Goal: Task Accomplishment & Management: Manage account settings

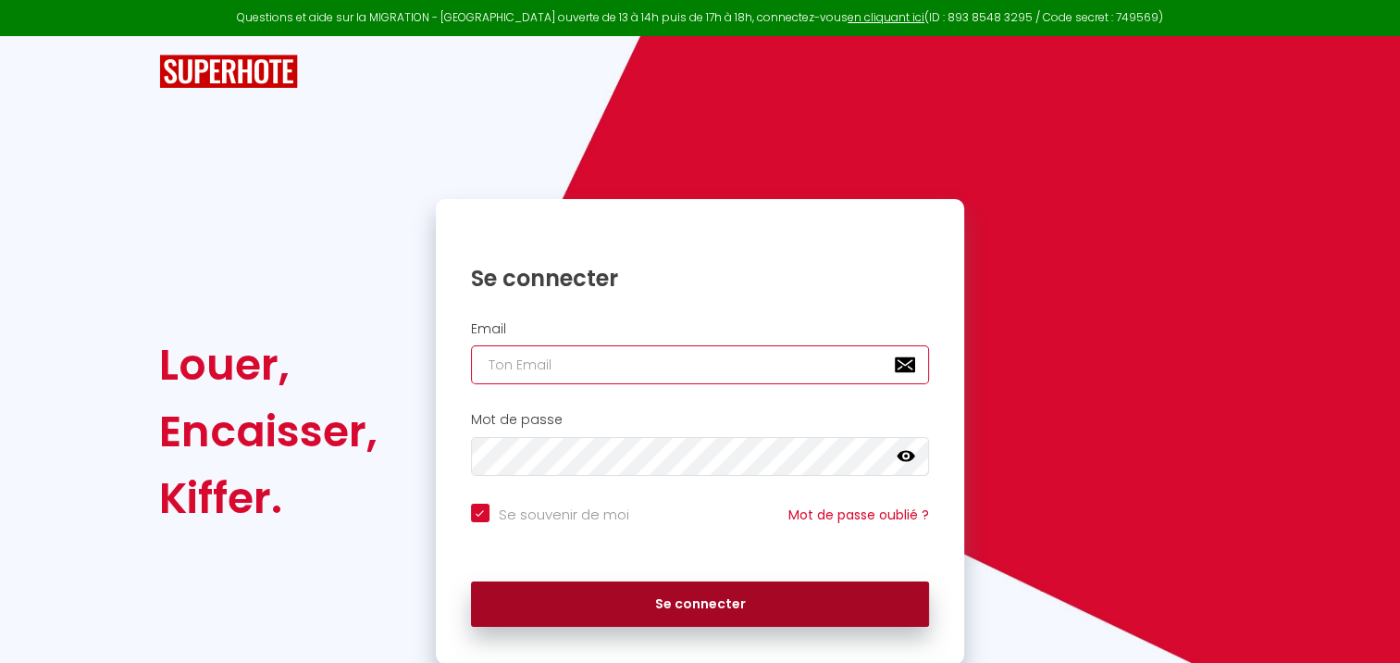
type input "[EMAIL_ADDRESS][DOMAIN_NAME]"
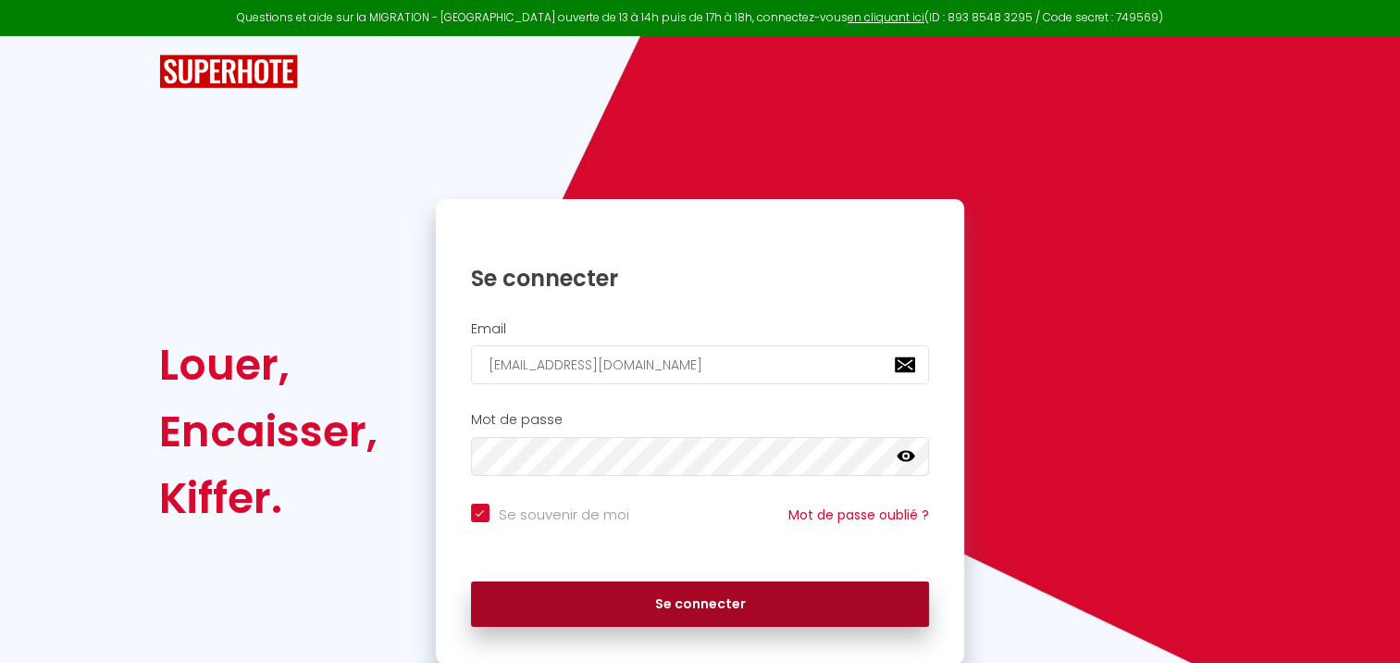
click at [577, 604] on button "Se connecter" at bounding box center [700, 604] width 459 height 46
checkbox input "true"
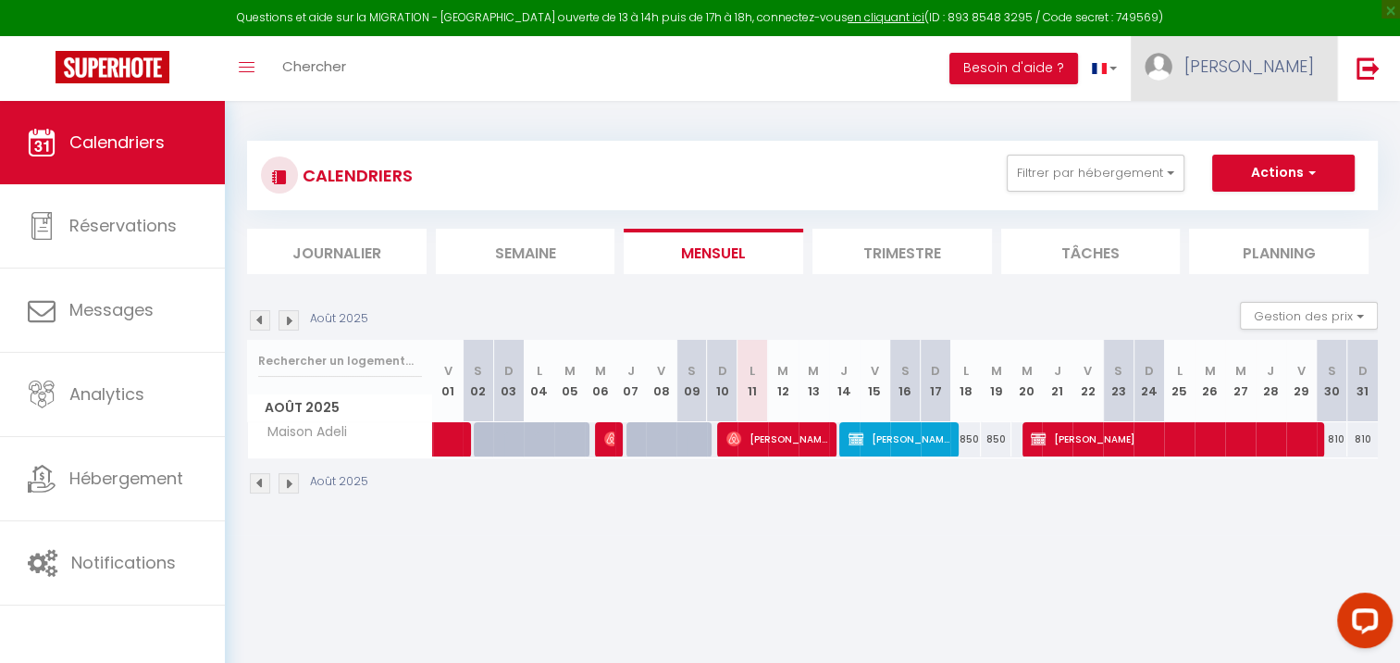
click at [1236, 72] on link "[PERSON_NAME]" at bounding box center [1234, 68] width 206 height 65
click at [1365, 75] on img at bounding box center [1368, 67] width 23 height 23
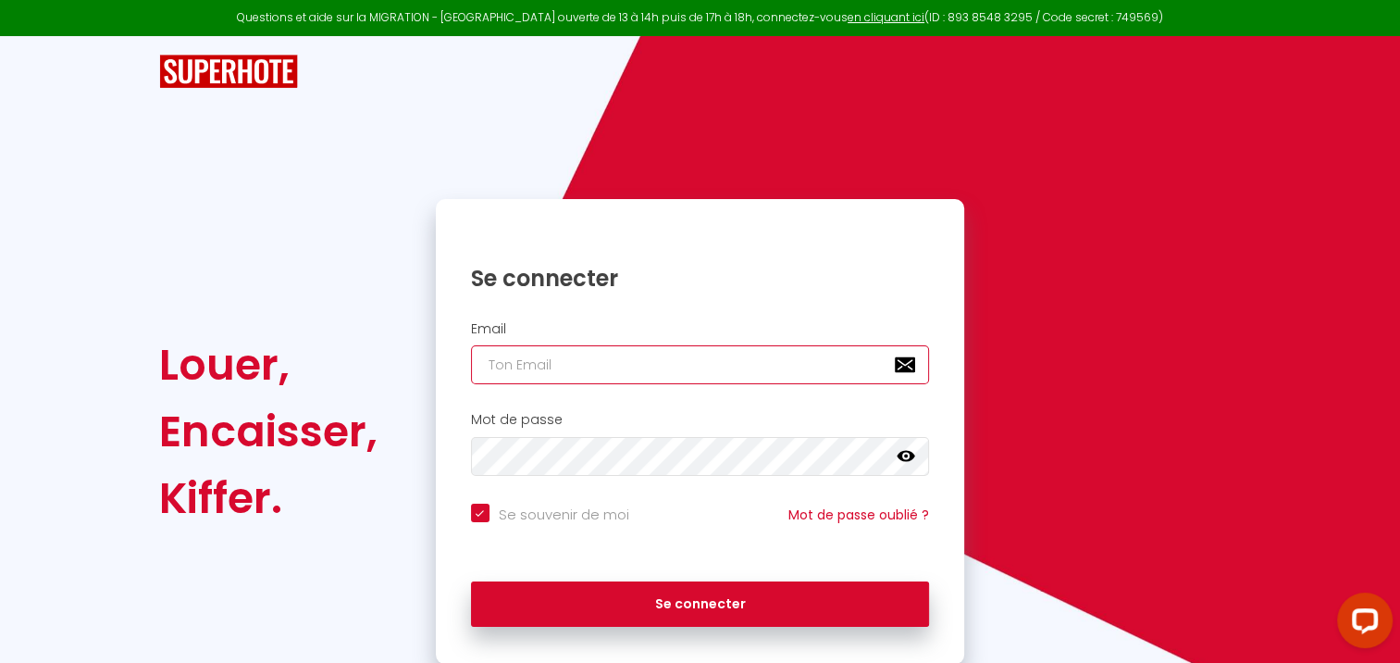
type input "[EMAIL_ADDRESS][DOMAIN_NAME]"
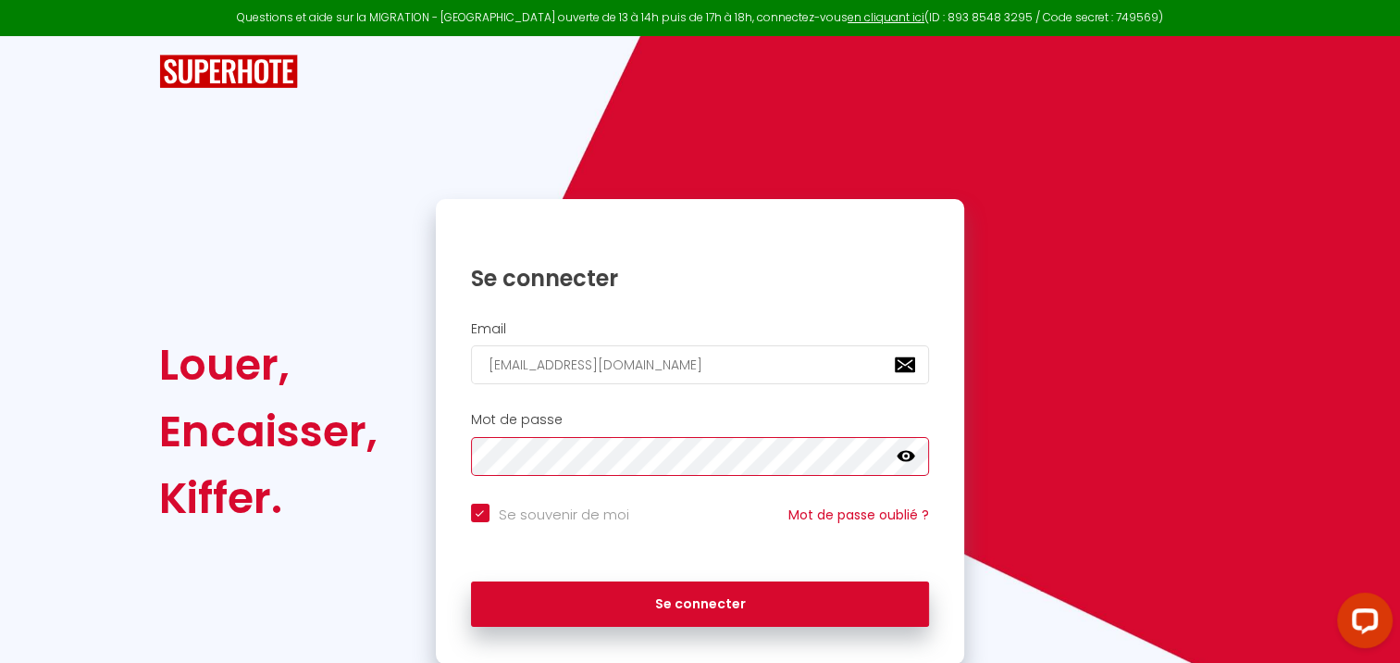
checkbox input "true"
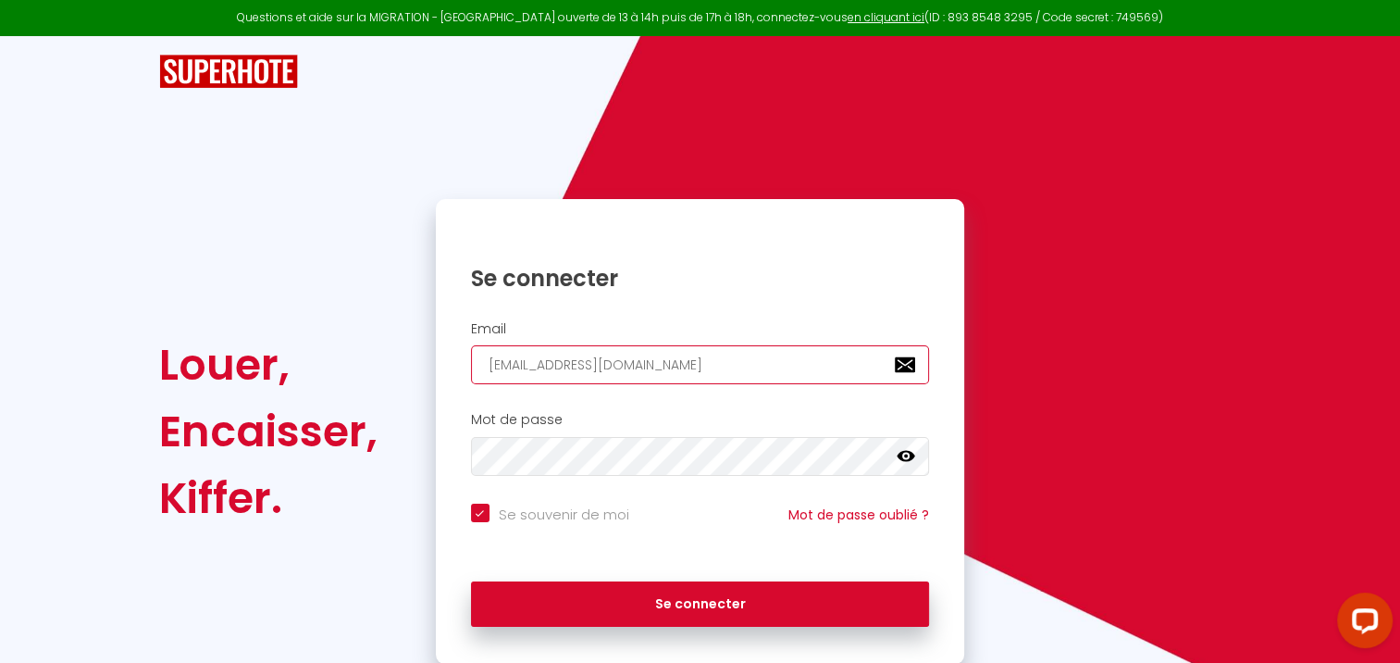
click at [704, 378] on input "[EMAIL_ADDRESS][DOMAIN_NAME]" at bounding box center [700, 364] width 459 height 39
type input "[EMAIL_ADDRESS][DOMAIN_NAME]"
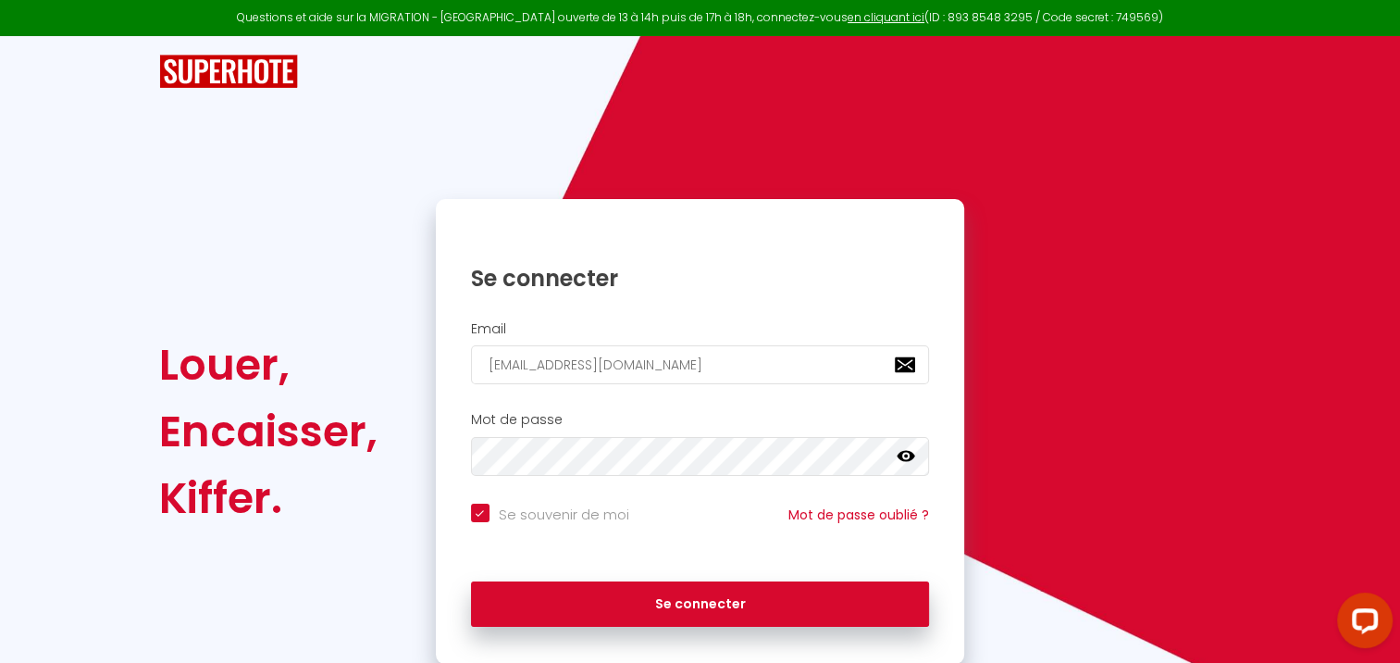
click at [899, 457] on icon at bounding box center [906, 456] width 19 height 11
click at [704, 629] on div "Se connecter" at bounding box center [700, 604] width 529 height 83
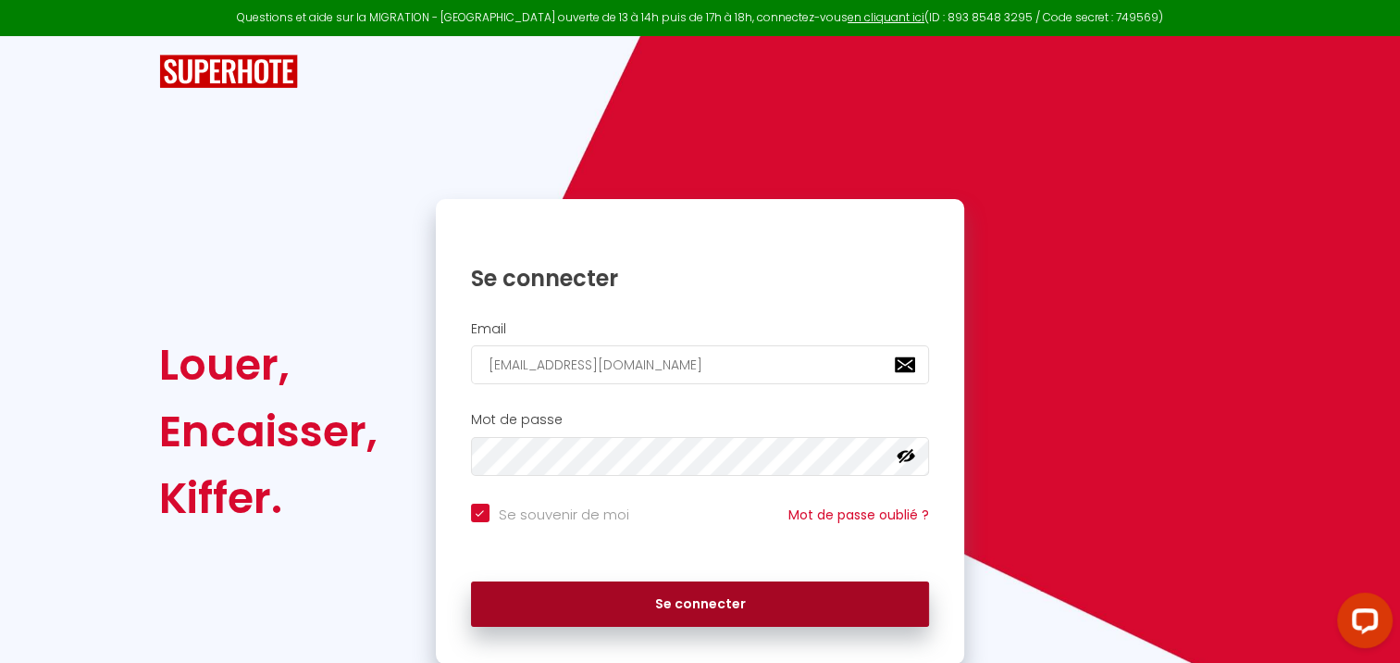
click at [706, 621] on button "Se connecter" at bounding box center [700, 604] width 459 height 46
checkbox input "true"
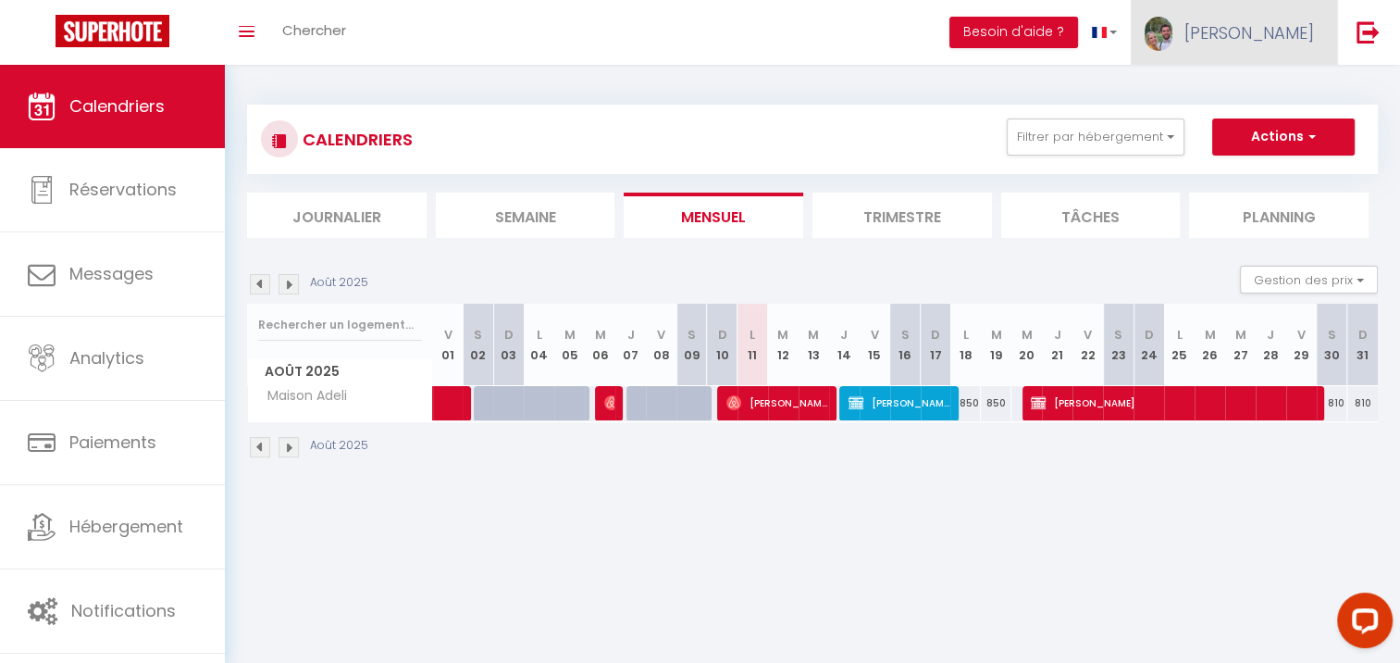
click at [1251, 14] on link "[PERSON_NAME]" at bounding box center [1234, 32] width 206 height 65
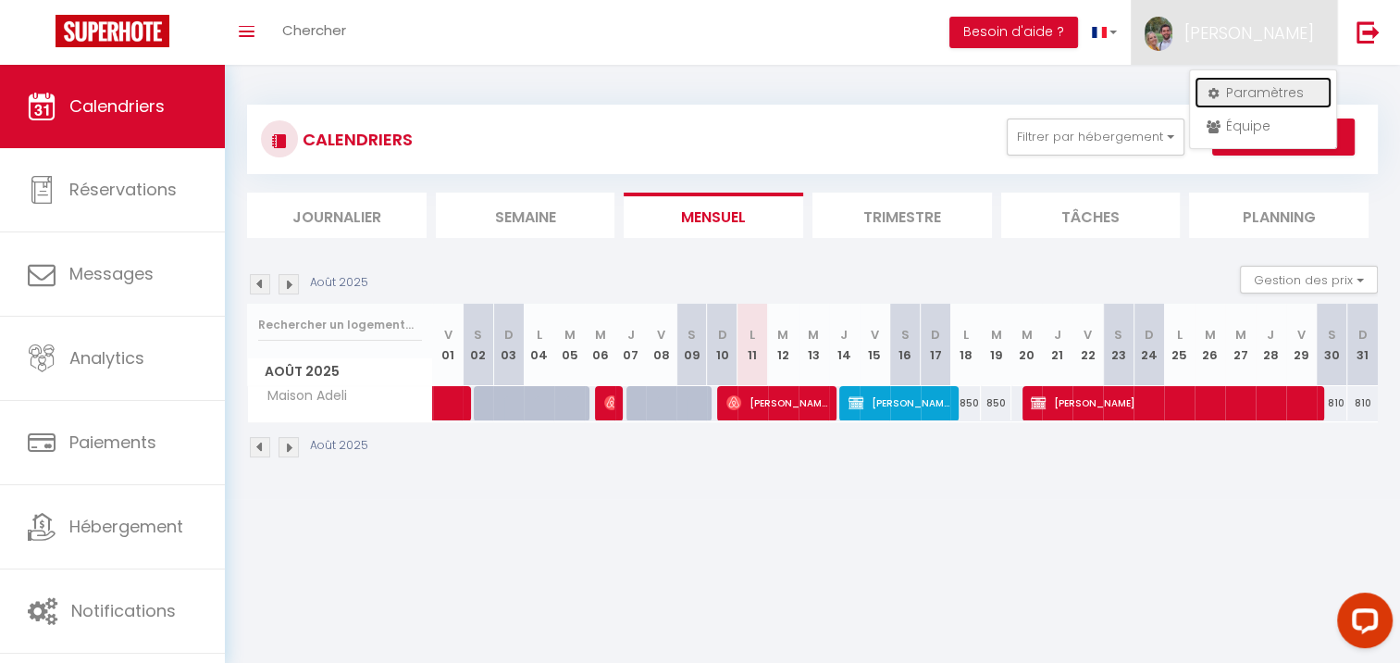
click at [1218, 91] on icon at bounding box center [1213, 93] width 13 height 13
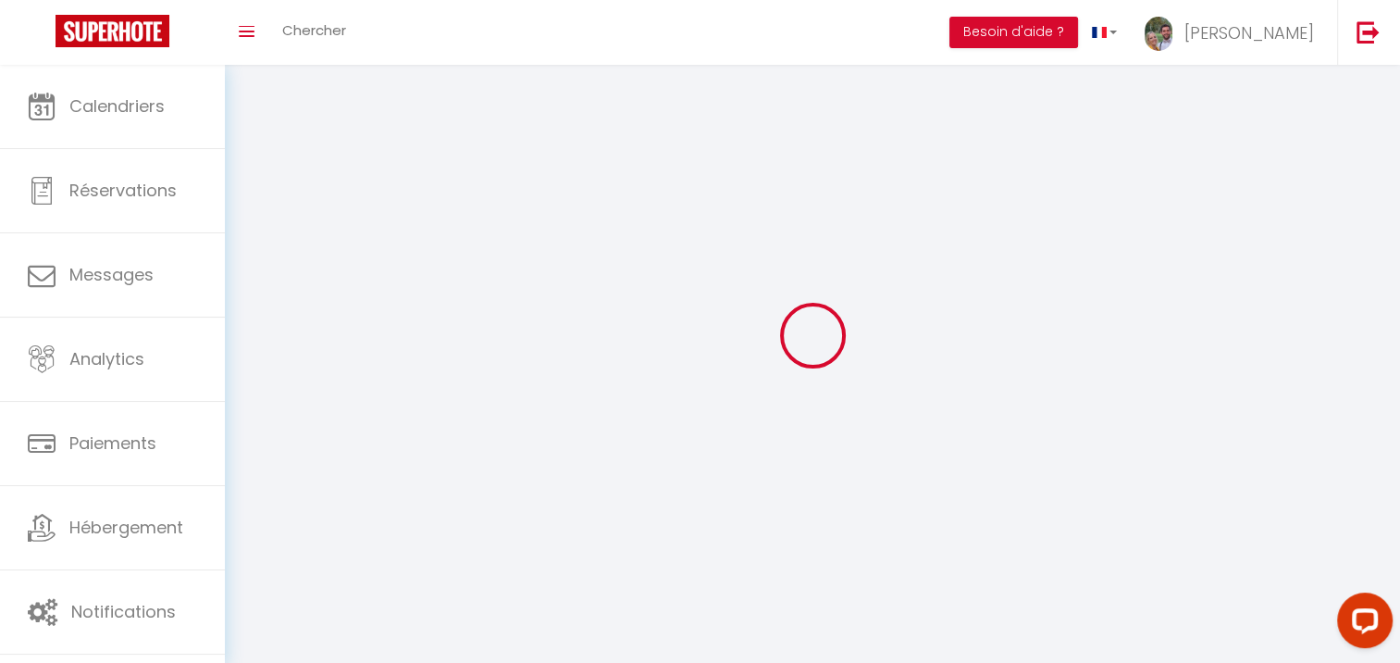
type input "[PERSON_NAME]"
type input "Ingrain"
type input "0628402168"
type input "2 Faubourg de la Couperée"
type input "14430"
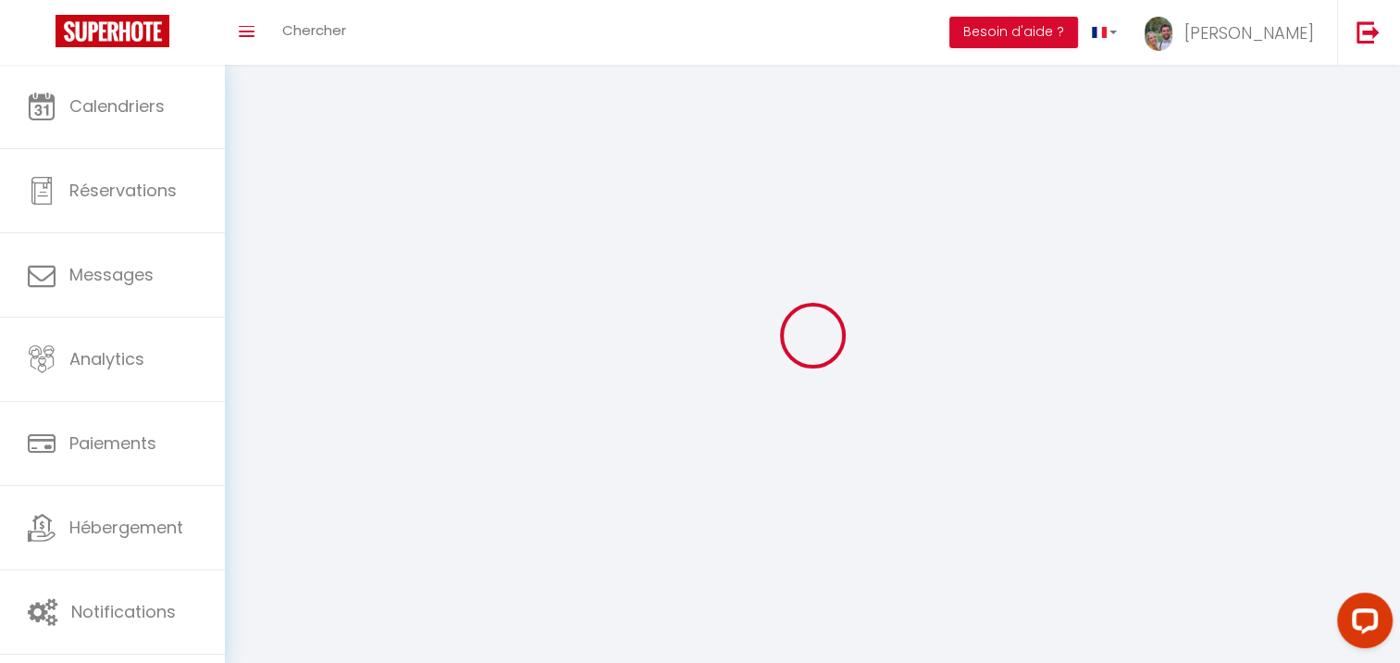
type input "Dozulé"
type input "jzekEIAwhYhu7vpbkiR7Vikqn"
type input "wjYICiAe9nXrVnJbpg1ivqSCV"
type input "jzekEIAwhYhu7vpbkiR7Vikqn"
type input "wjYICiAe9nXrVnJbpg1ivqSCV"
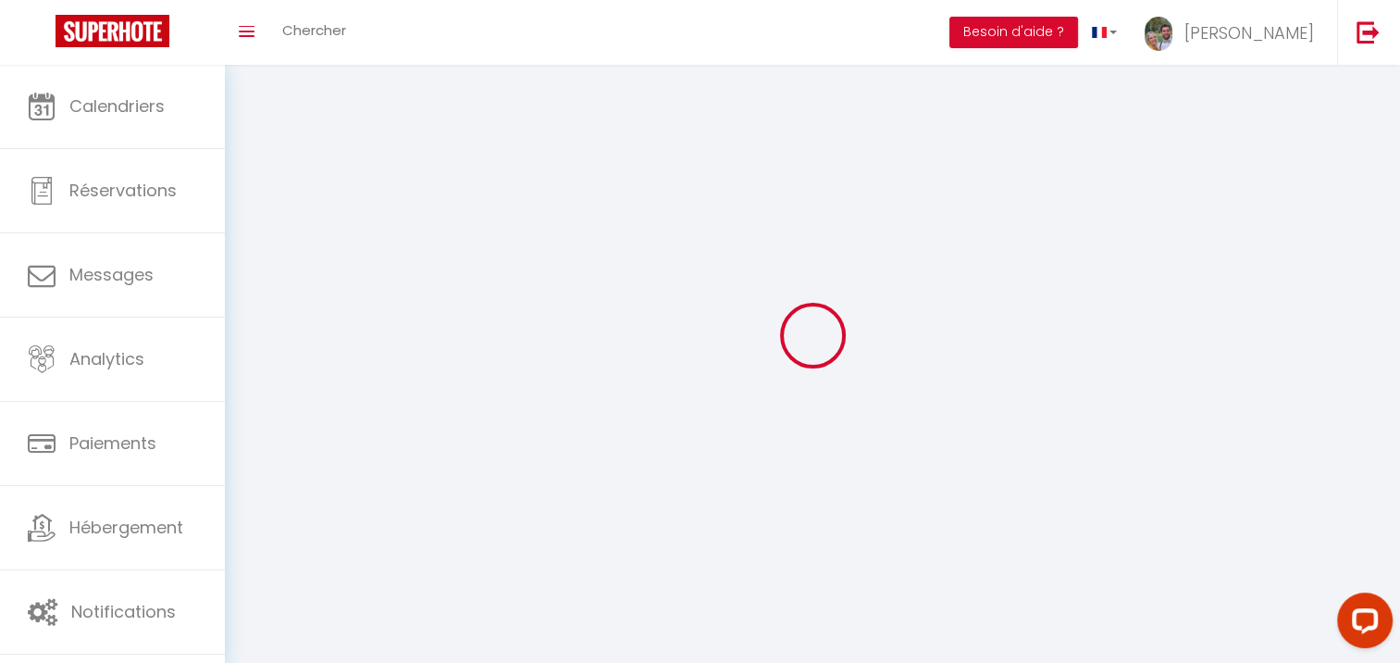
type input "[URL][DOMAIN_NAME]"
select select "28"
select select "fr"
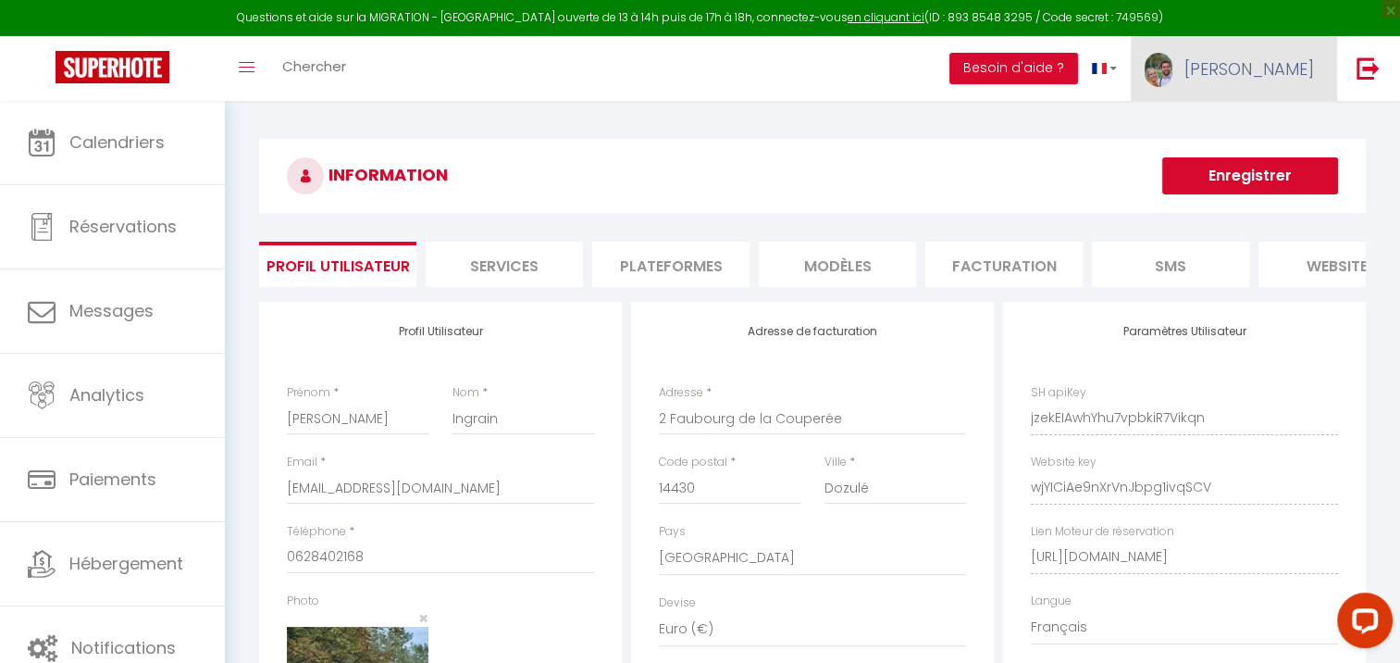
click at [1286, 90] on link "[PERSON_NAME]" at bounding box center [1234, 68] width 206 height 65
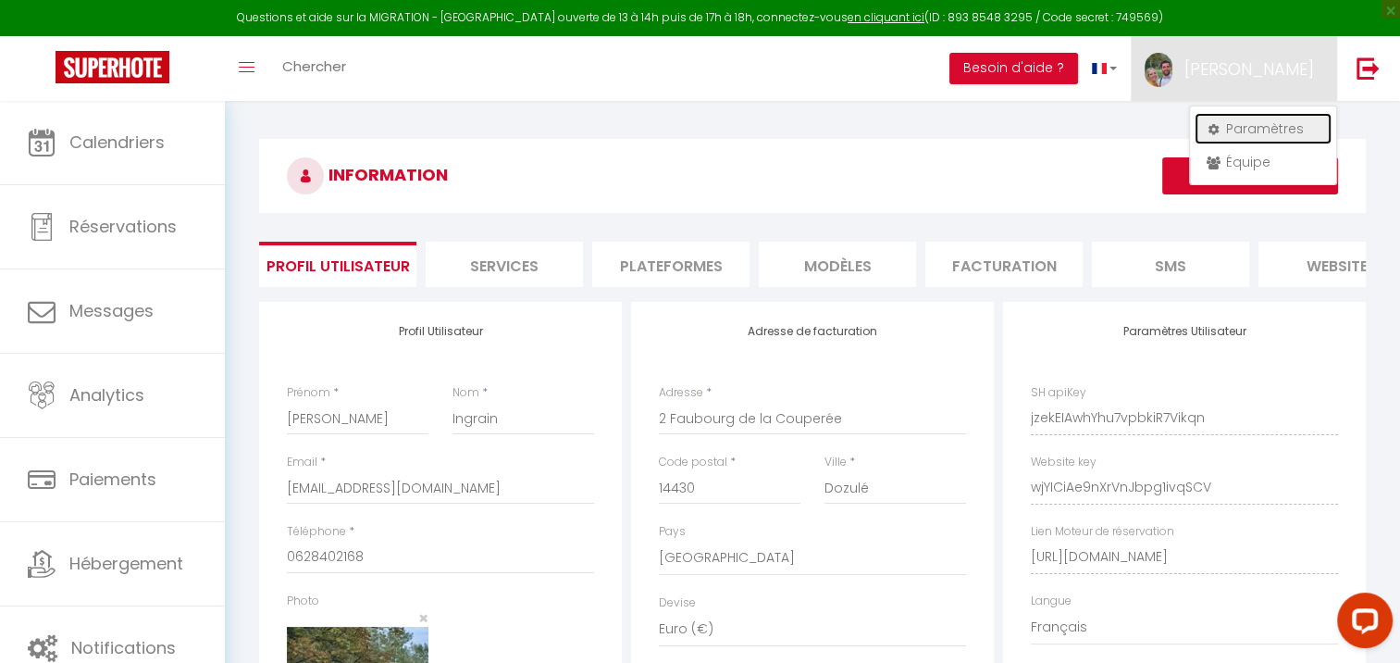
click at [1273, 120] on link "Paramètres" at bounding box center [1263, 128] width 137 height 31
click at [1266, 128] on link "Paramètres" at bounding box center [1263, 128] width 137 height 31
click at [1033, 184] on h3 "INFORMATION" at bounding box center [812, 176] width 1107 height 74
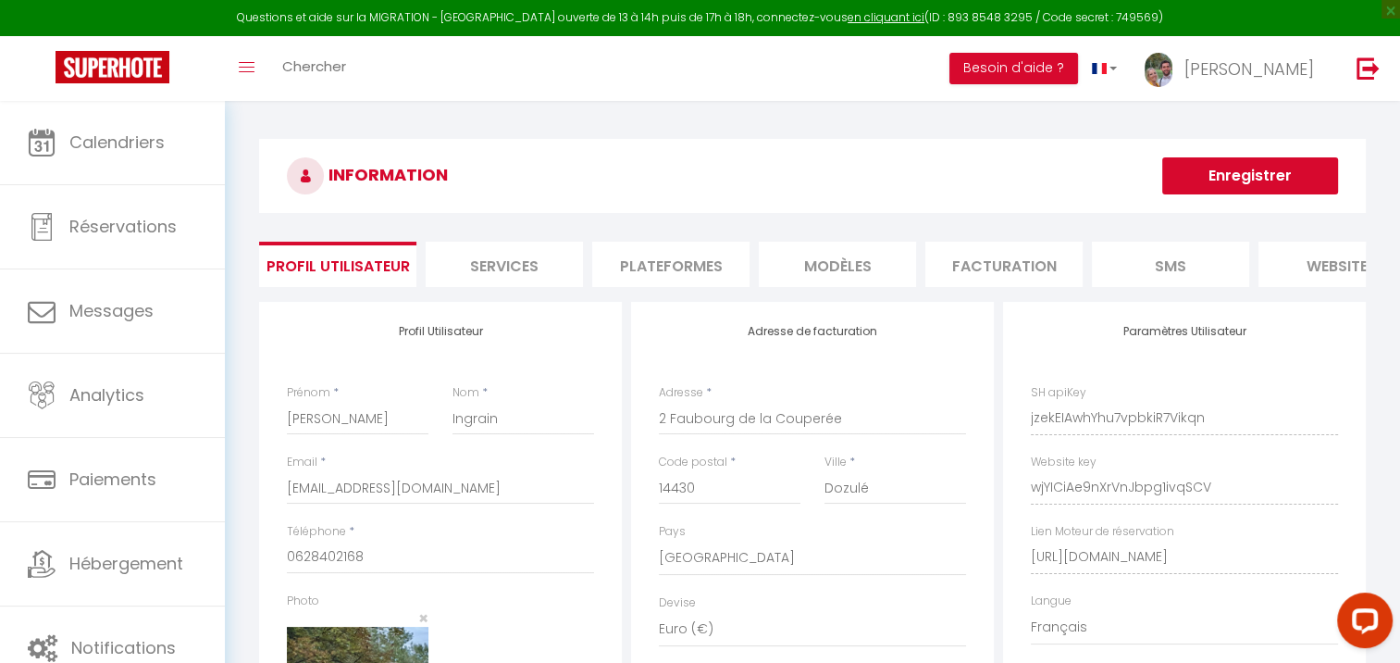
click at [497, 265] on li "Services" at bounding box center [504, 264] width 157 height 45
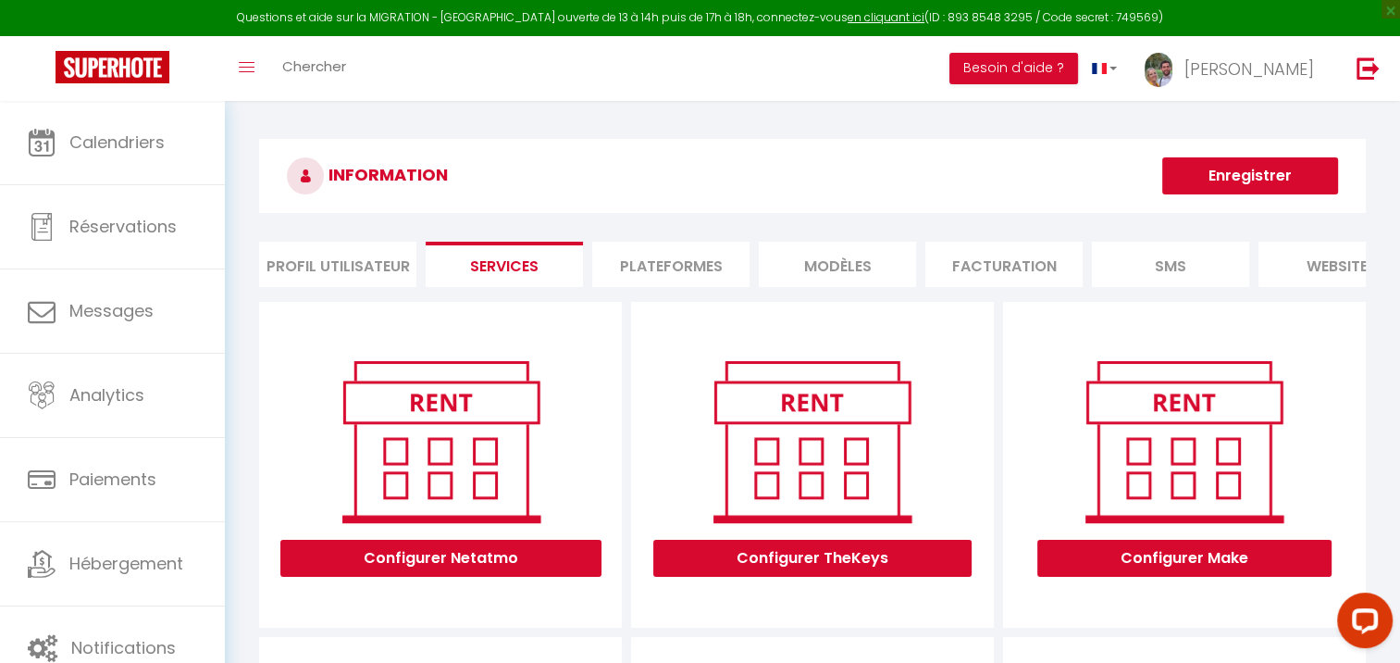
click at [341, 268] on li "Profil Utilisateur" at bounding box center [337, 264] width 157 height 45
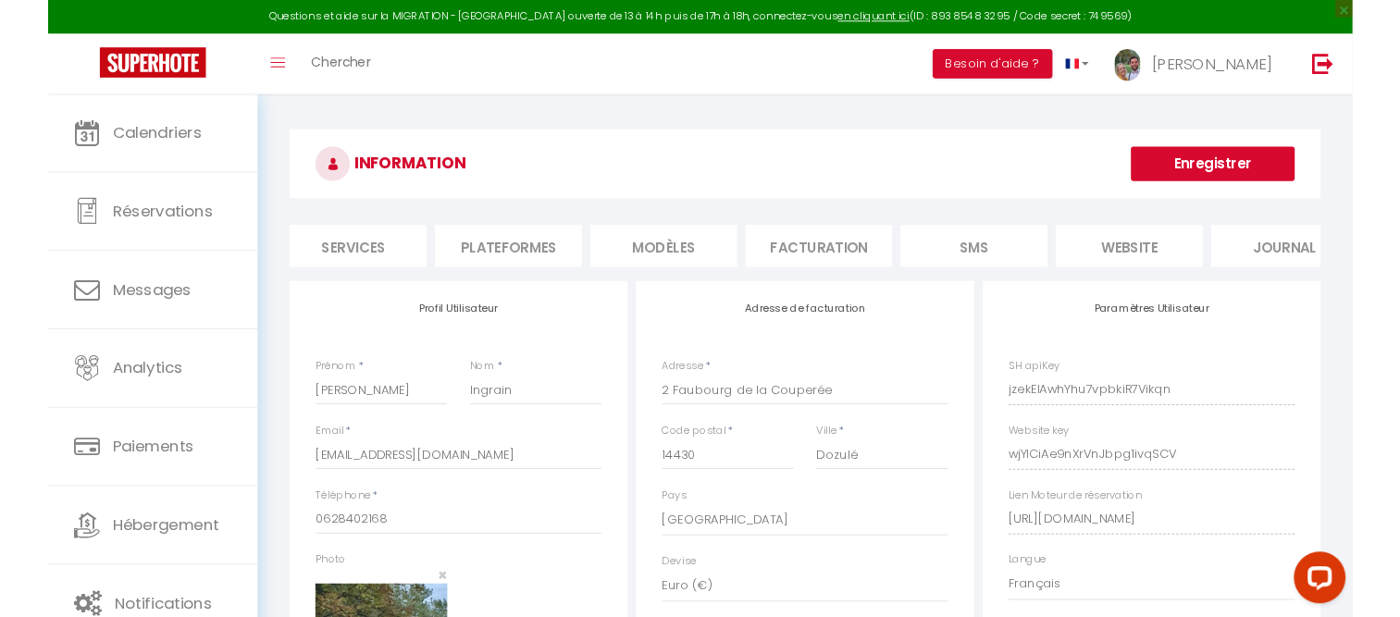
scroll to position [0, 226]
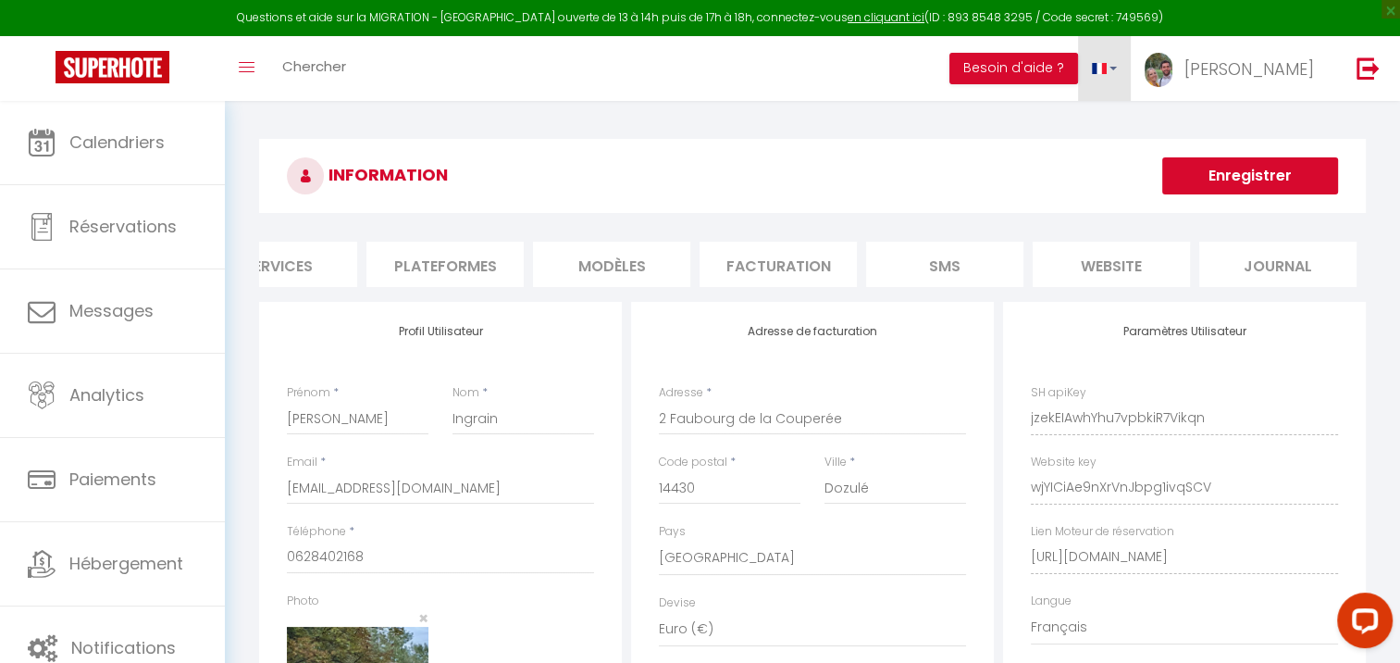
click at [1132, 77] on link at bounding box center [1105, 68] width 54 height 65
click at [1132, 79] on link at bounding box center [1105, 68] width 54 height 65
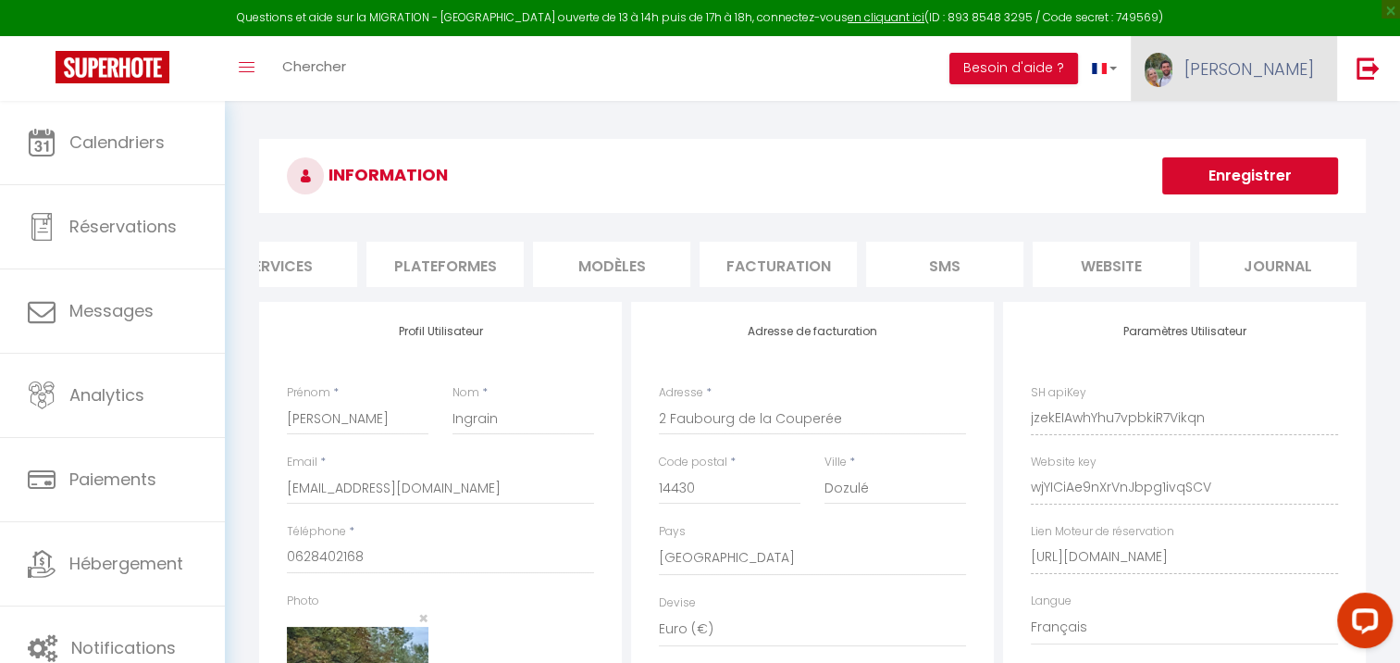
click at [1324, 55] on link "[PERSON_NAME]" at bounding box center [1234, 68] width 206 height 65
click at [1248, 163] on link "Équipe" at bounding box center [1263, 161] width 137 height 31
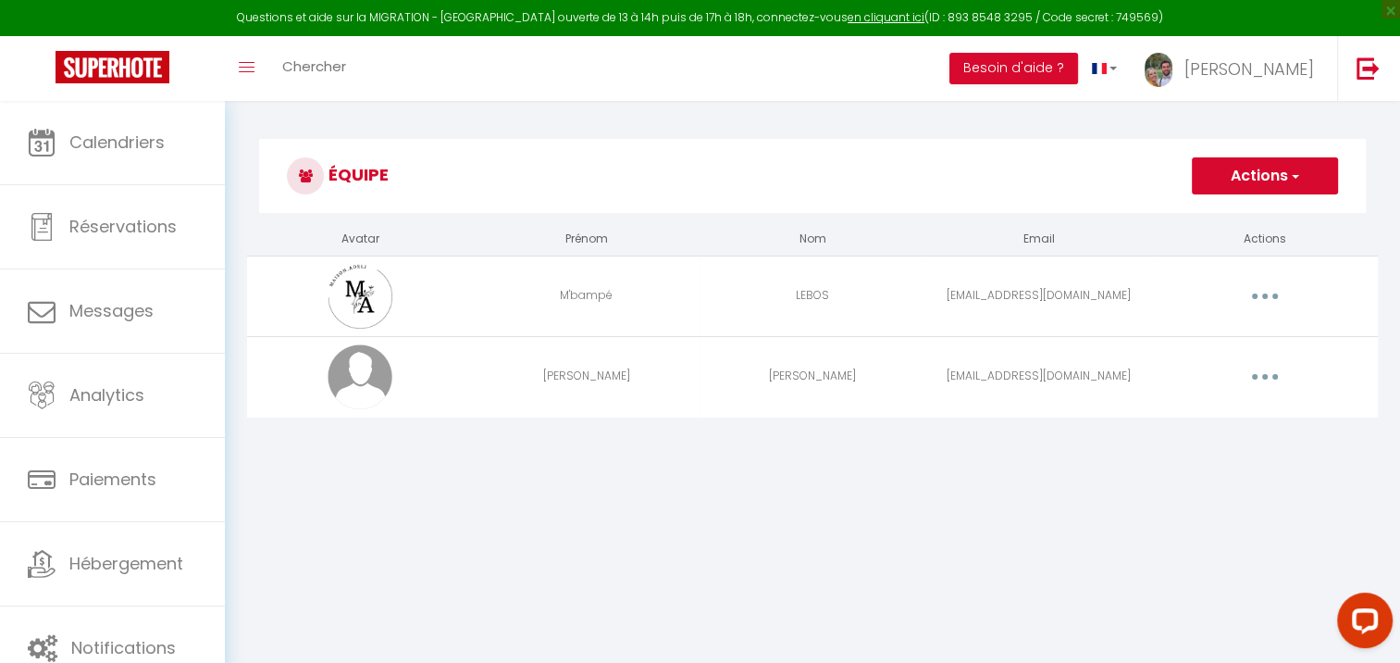
click at [1250, 372] on button "button" at bounding box center [1265, 377] width 52 height 30
click at [1223, 422] on link "Editer" at bounding box center [1216, 418] width 137 height 31
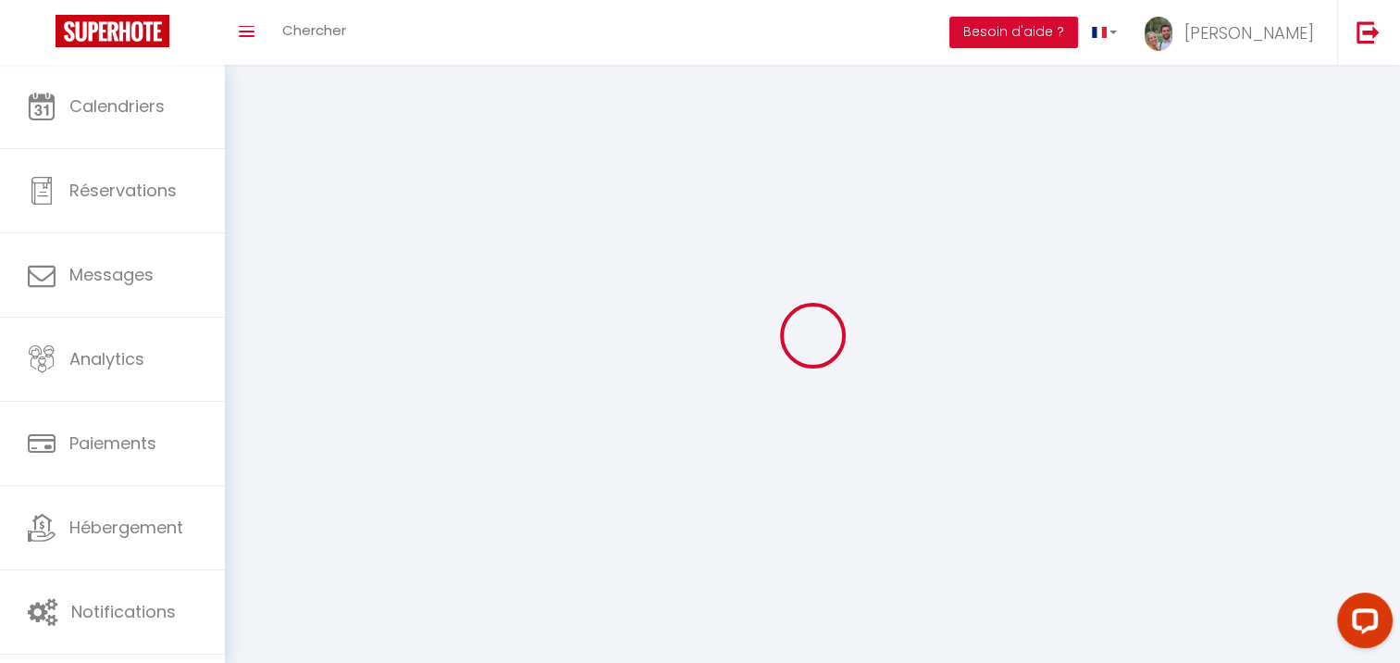
type input "[PERSON_NAME]"
type input "[EMAIL_ADDRESS][DOMAIN_NAME]"
type textarea "mdp : maisonadeli14@Workpackers"
type textarea "[URL][DOMAIN_NAME]"
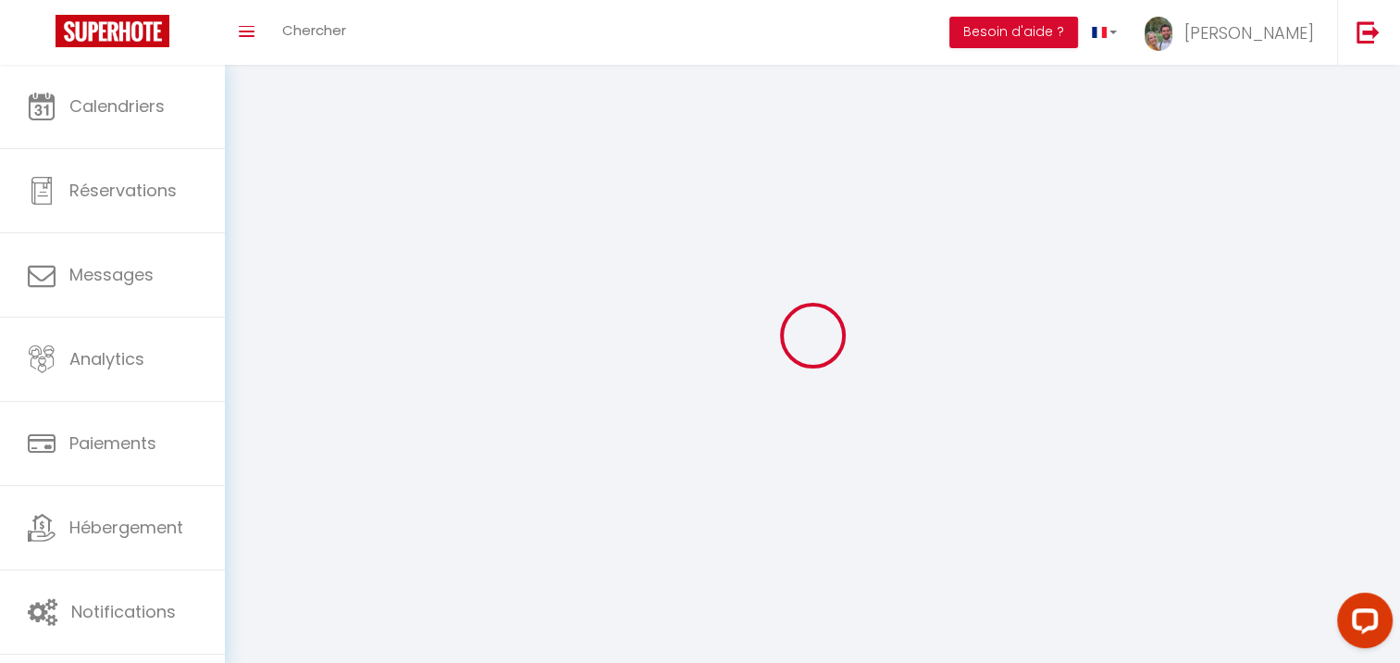
checkbox input "true"
checkbox input "false"
checkbox input "true"
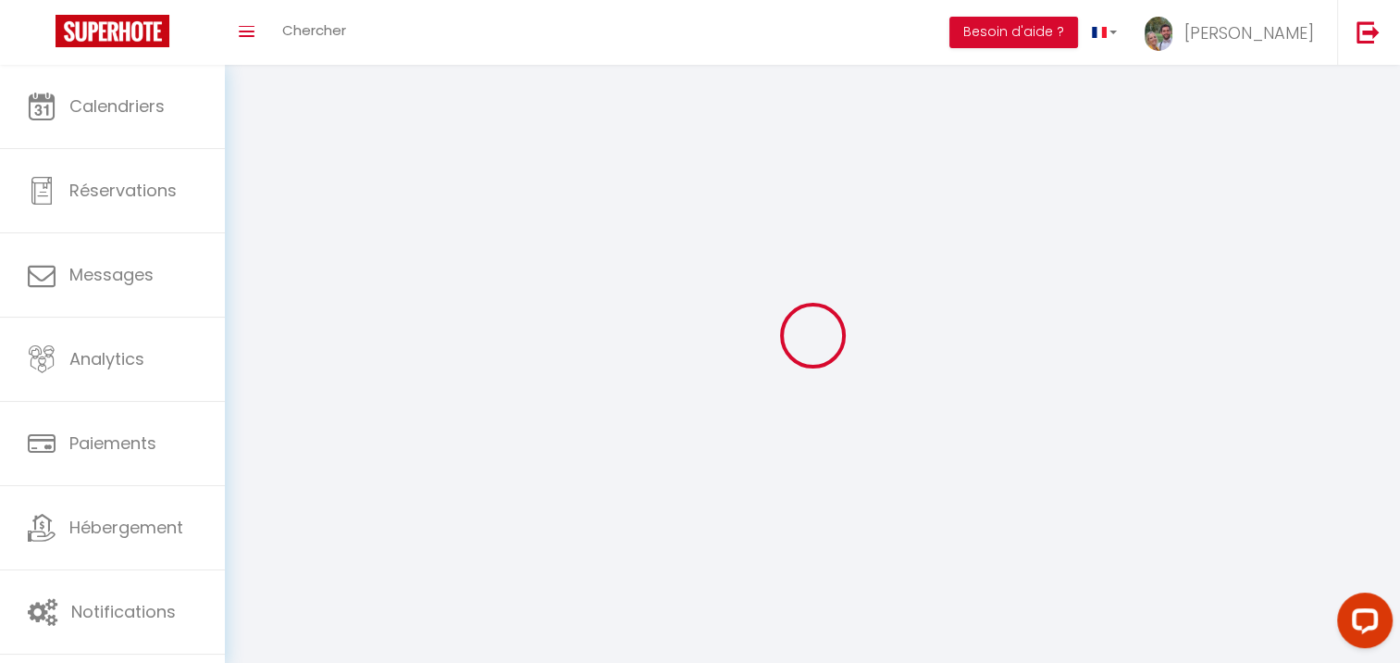
checkbox input "true"
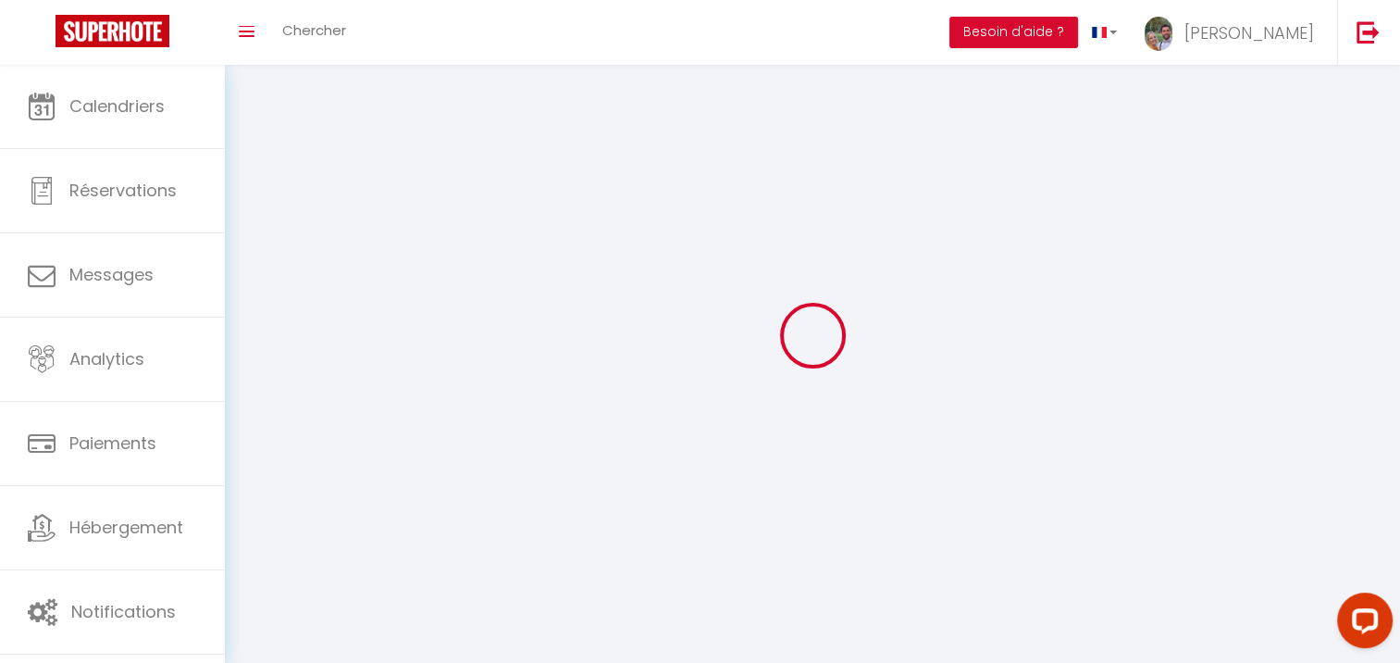
checkbox input "true"
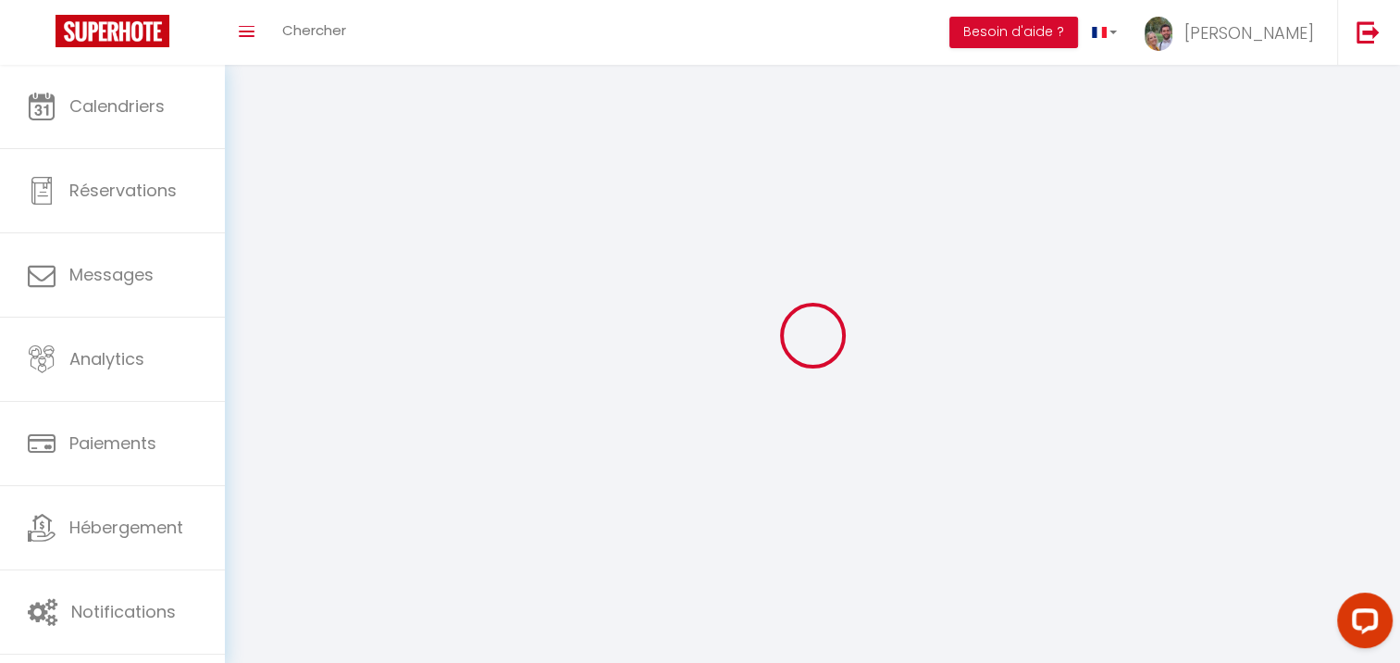
checkbox input "false"
checkbox input "true"
select select
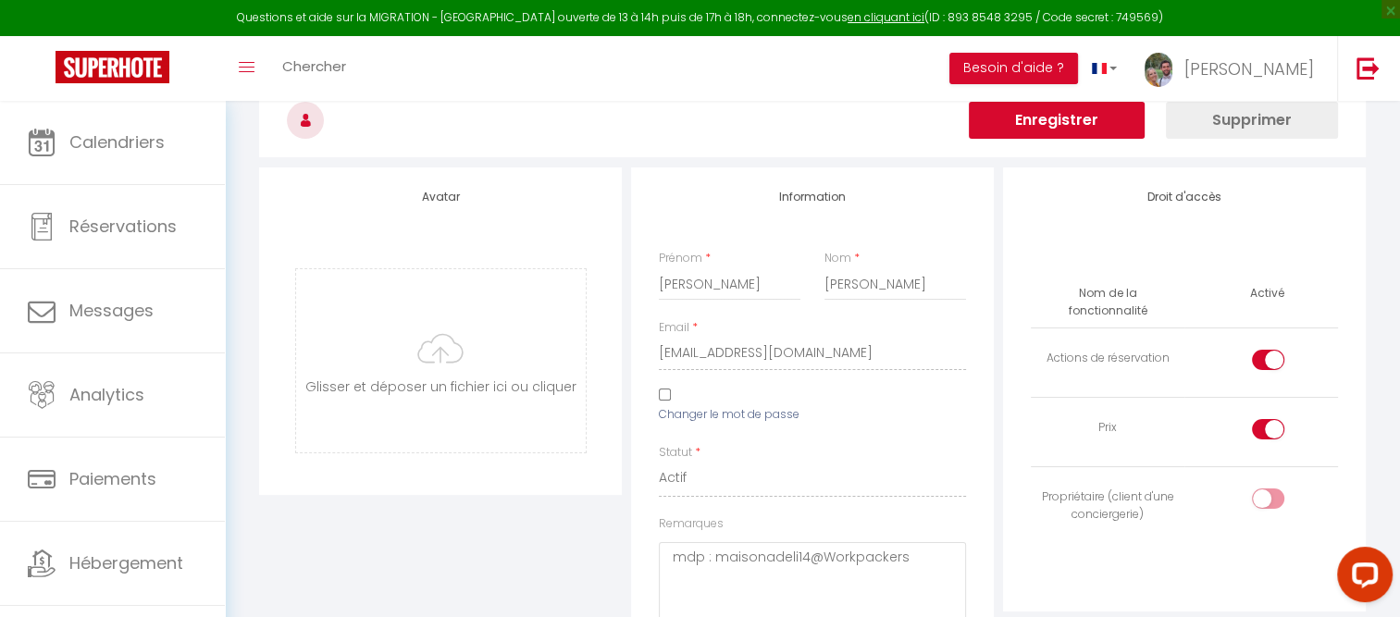
scroll to position [53, 0]
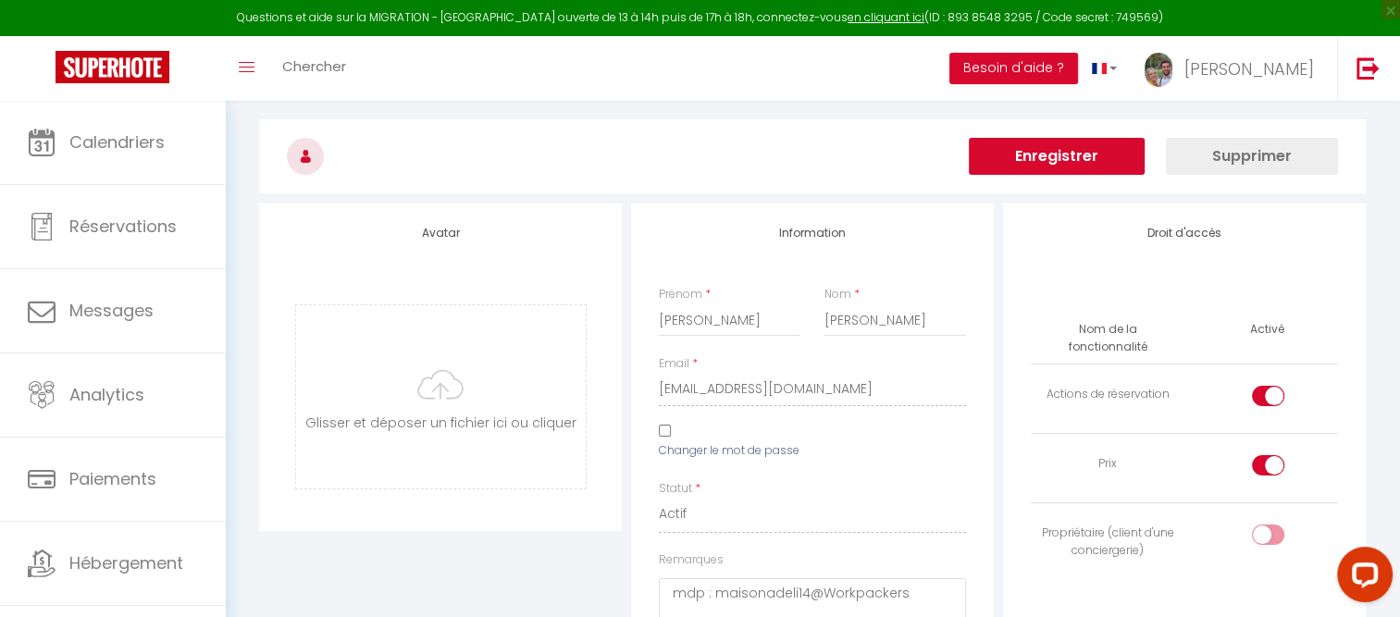
click at [1040, 159] on button "Enregistrer" at bounding box center [1057, 156] width 176 height 37
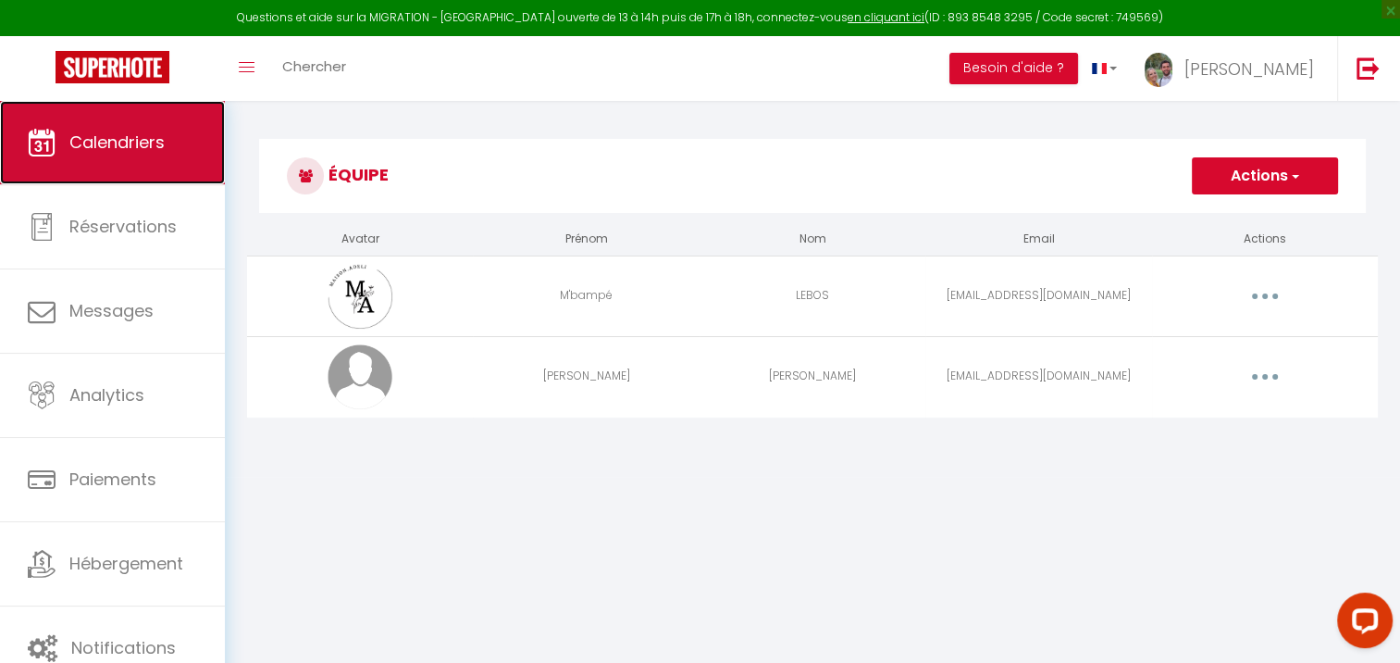
click at [115, 169] on link "Calendriers" at bounding box center [112, 142] width 225 height 83
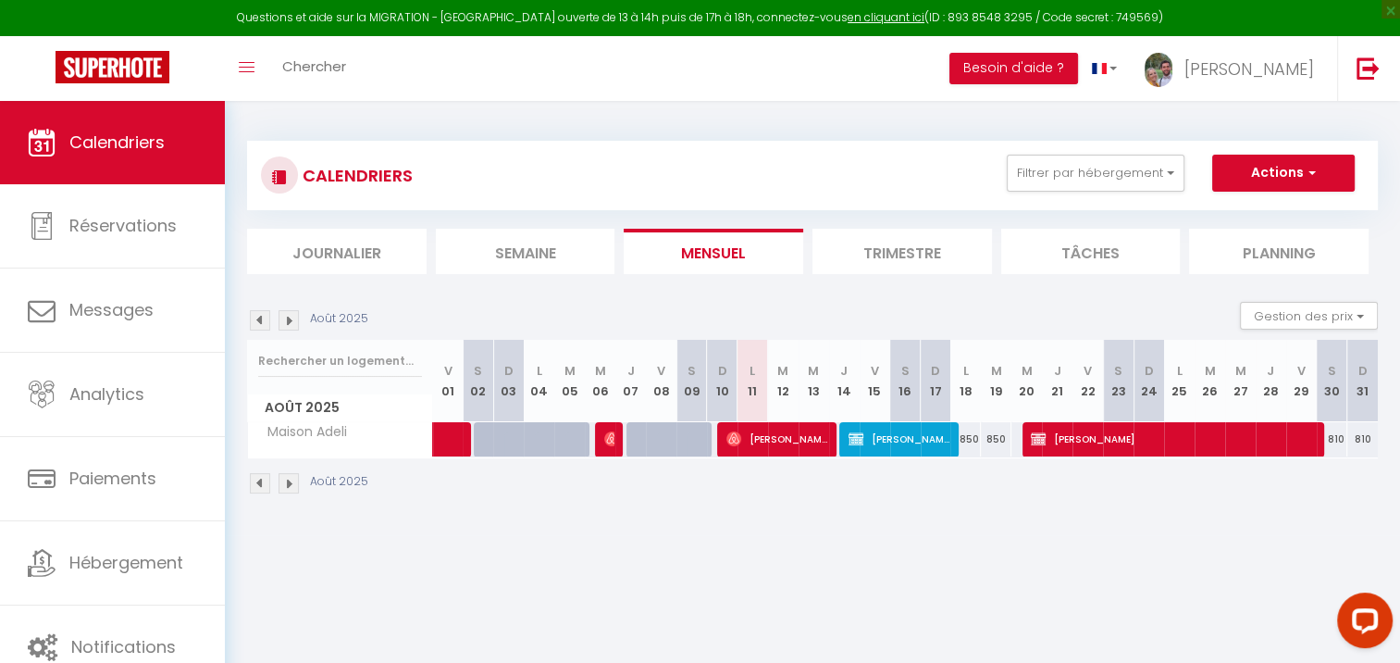
click at [261, 322] on img at bounding box center [260, 320] width 20 height 20
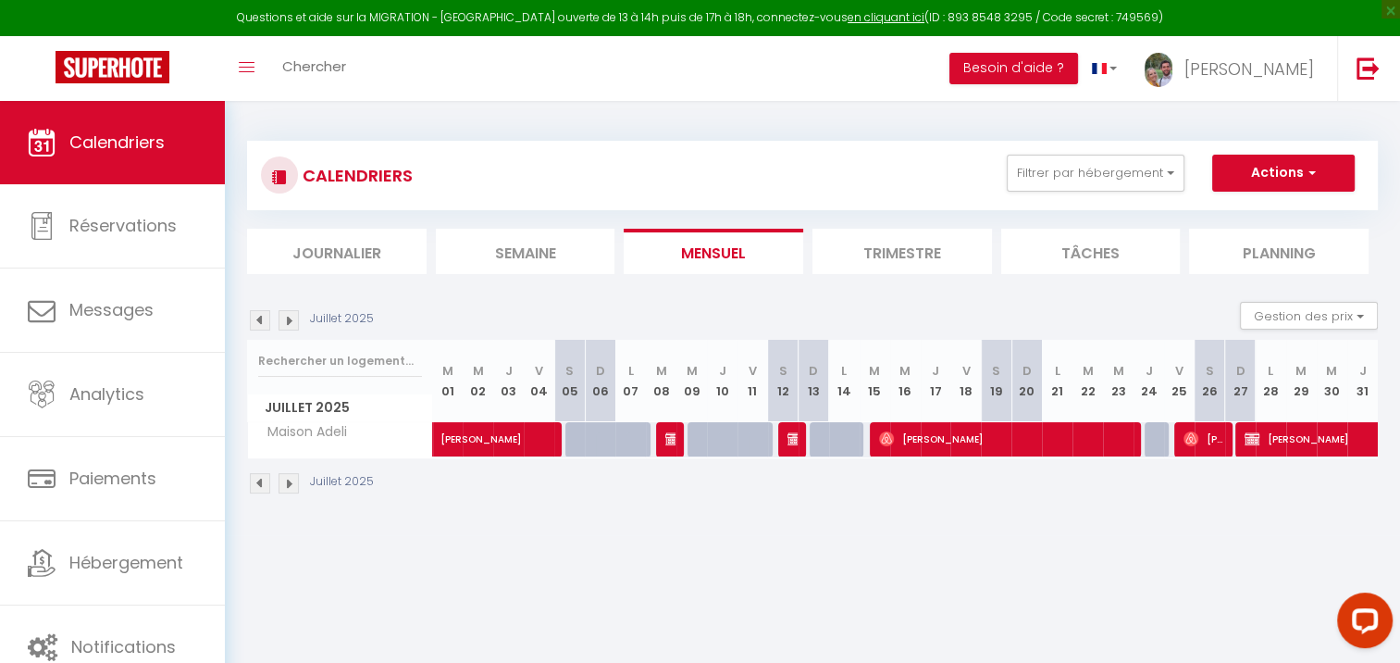
click at [291, 316] on img at bounding box center [289, 320] width 20 height 20
